Goal: Task Accomplishment & Management: Use online tool/utility

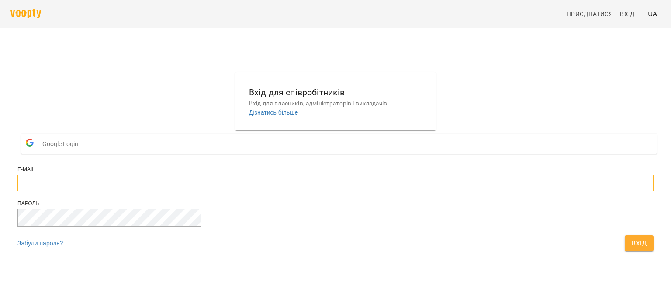
type input "**********"
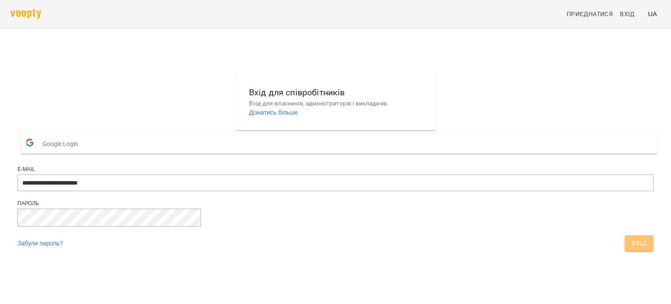
click at [632, 248] on span "Вхід" at bounding box center [639, 243] width 15 height 10
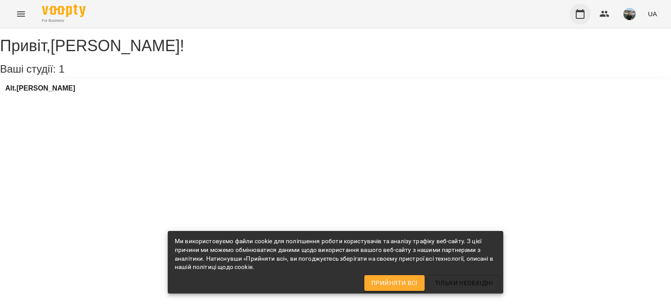
click at [582, 14] on icon "button" at bounding box center [580, 14] width 10 height 10
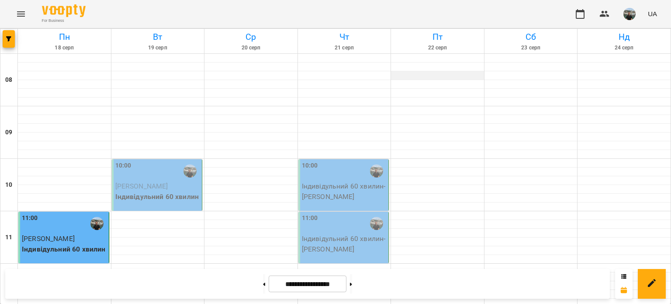
scroll to position [44, 0]
click at [150, 161] on div "10:00" at bounding box center [157, 171] width 85 height 20
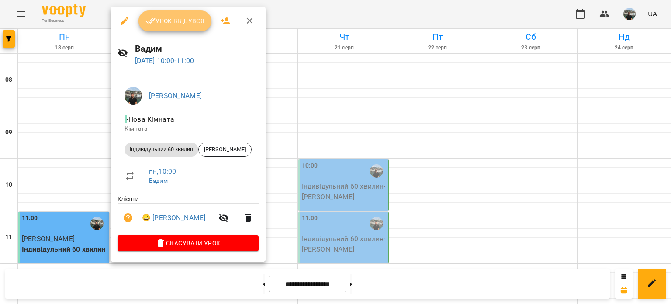
click at [181, 22] on span "Урок відбувся" at bounding box center [175, 21] width 59 height 10
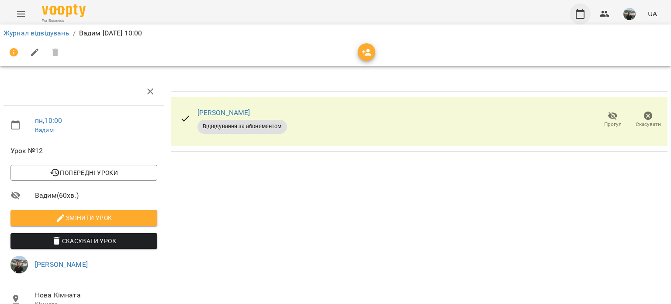
click at [580, 14] on icon "button" at bounding box center [580, 14] width 10 height 10
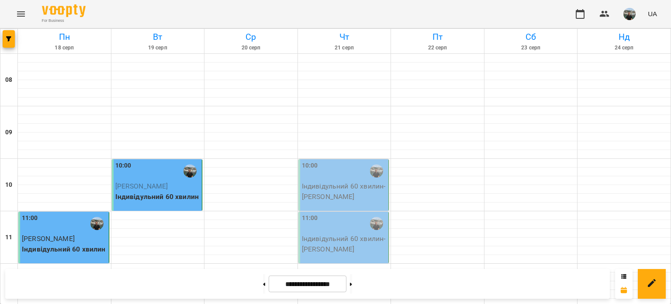
click at [629, 15] on img "button" at bounding box center [630, 14] width 12 height 12
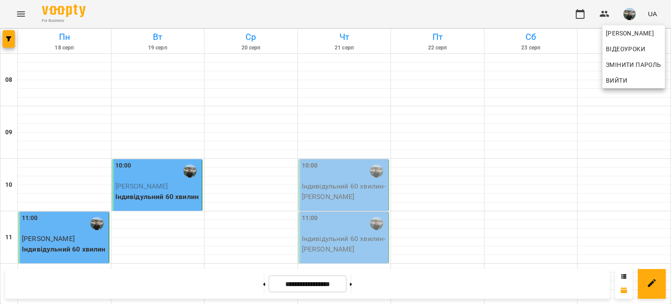
click at [618, 80] on span "Вийти" at bounding box center [616, 80] width 21 height 10
